Goal: Submit feedback/report problem

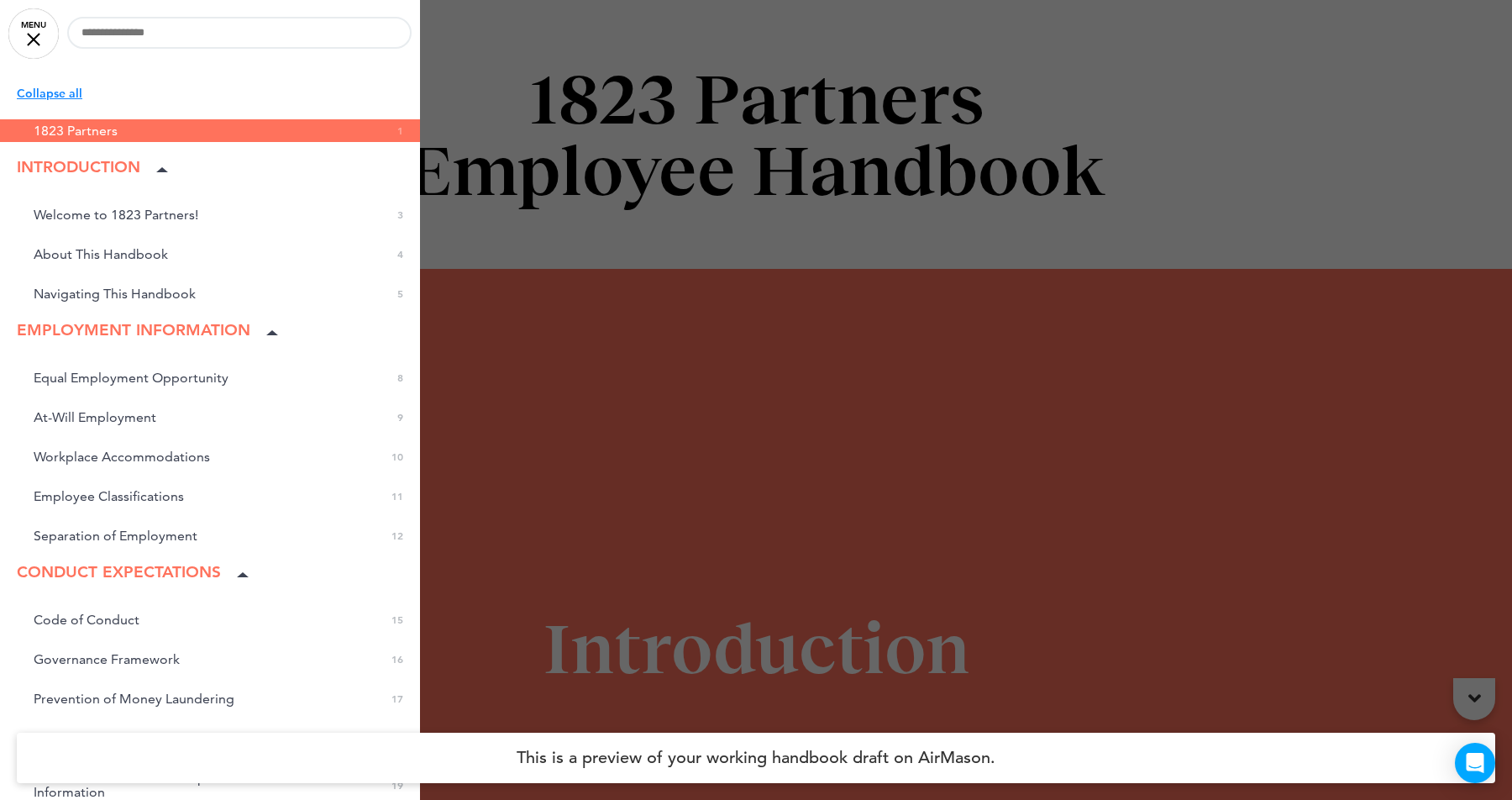
click at [586, 522] on div at bounding box center [756, 400] width 1512 height 800
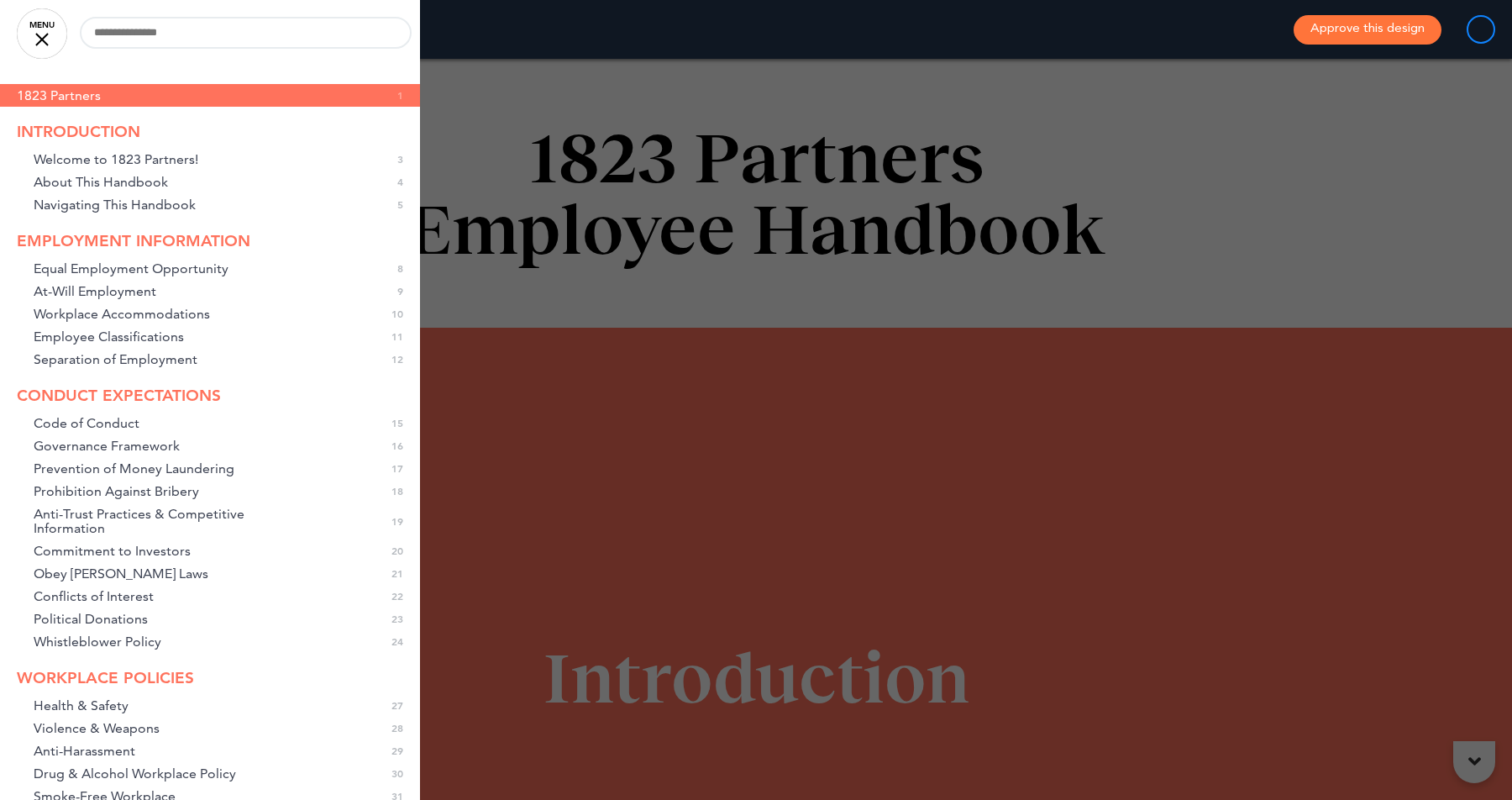
click at [584, 434] on div at bounding box center [756, 400] width 1512 height 800
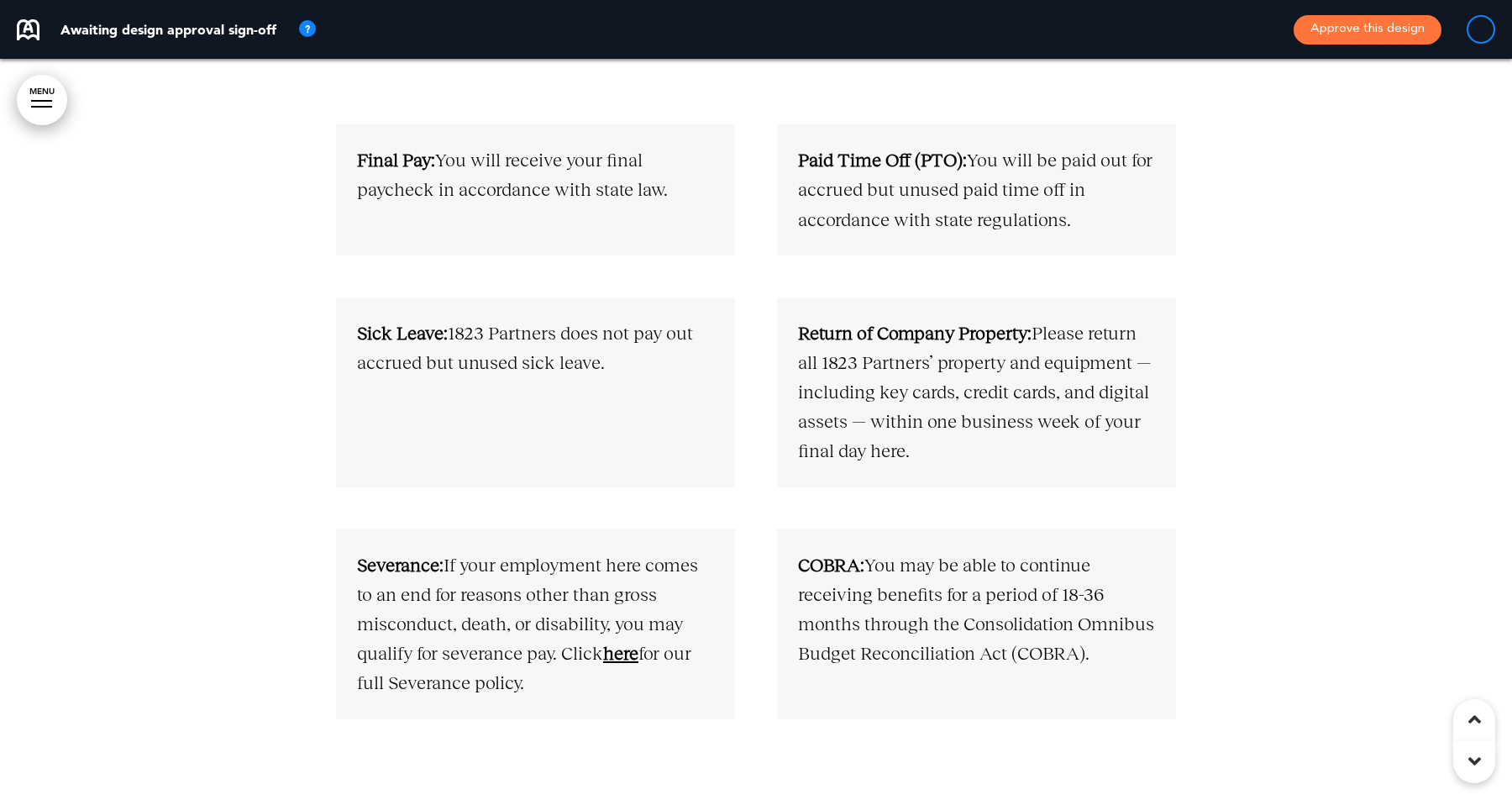
scroll to position [8810, 0]
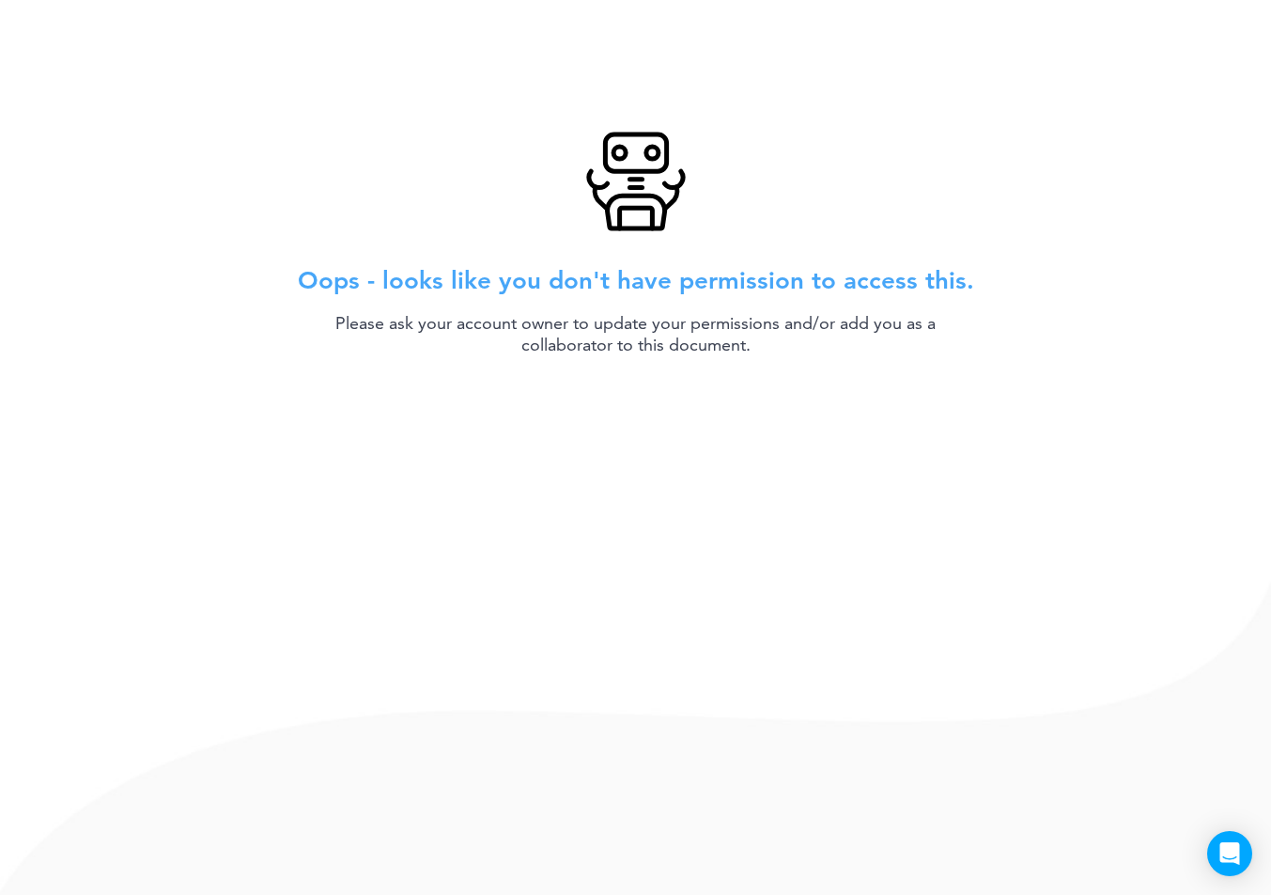
click at [1106, 522] on div "Oops - looks like you don't have permission to access this. Please ask your acc…" at bounding box center [635, 447] width 1271 height 895
